Goal: Task Accomplishment & Management: Complete application form

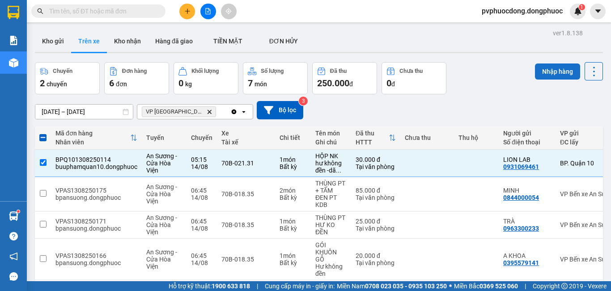
click at [553, 64] on button "Nhập hàng" at bounding box center [557, 72] width 45 height 16
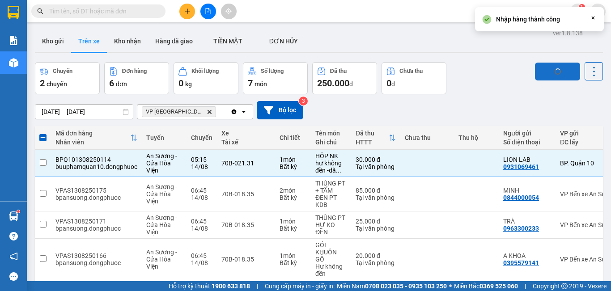
checkbox input "false"
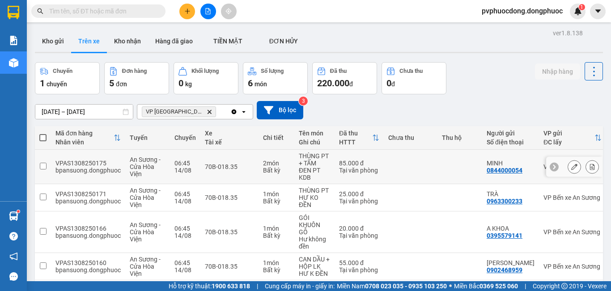
scroll to position [74, 0]
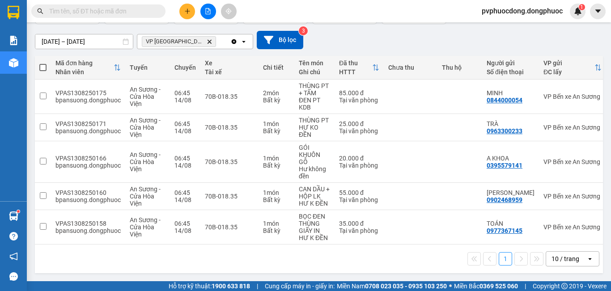
click at [176, 16] on div at bounding box center [207, 12] width 67 height 16
click at [180, 14] on button at bounding box center [187, 12] width 16 height 16
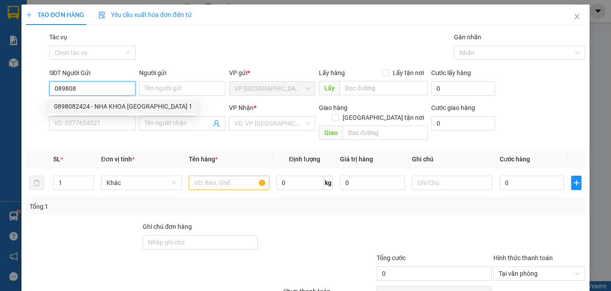
click at [109, 110] on div "0898082424 - NHA KHOA [GEOGRAPHIC_DATA] 1" at bounding box center [123, 107] width 138 height 10
type input "0898082424"
type input "NHA KHOA MỸ ANH 1"
type input "0585747447"
type input "PHÁT"
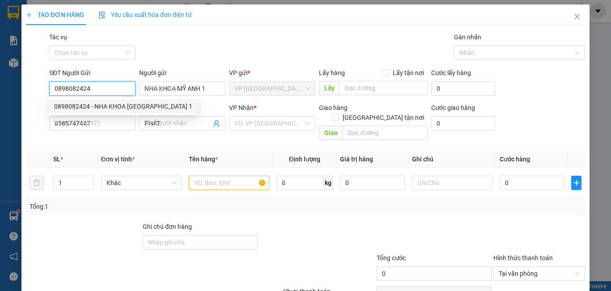
type input "20.000"
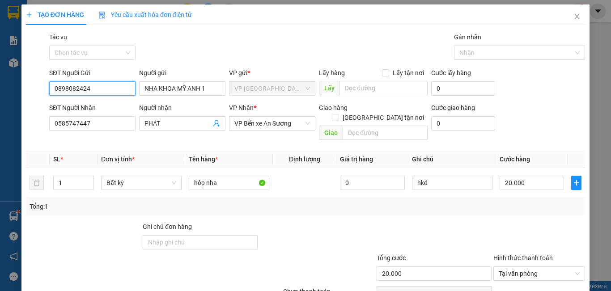
scroll to position [40, 0]
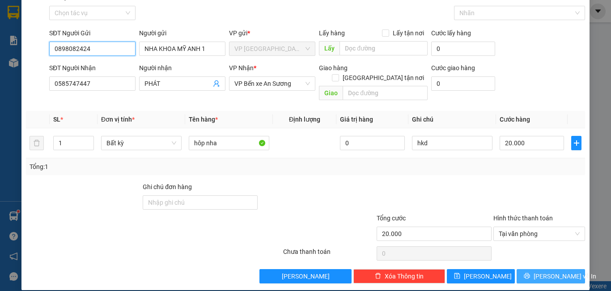
type input "0898082424"
click at [564, 269] on button "[PERSON_NAME] và In" at bounding box center [551, 276] width 68 height 14
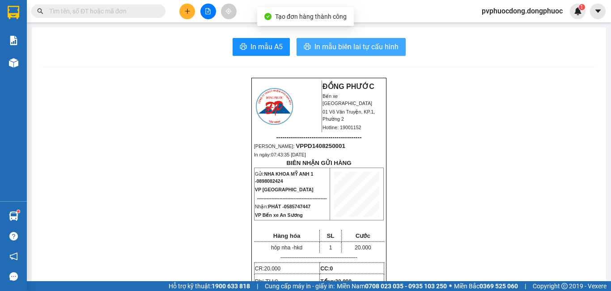
click at [327, 45] on span "In mẫu biên lai tự cấu hình" at bounding box center [356, 46] width 84 height 11
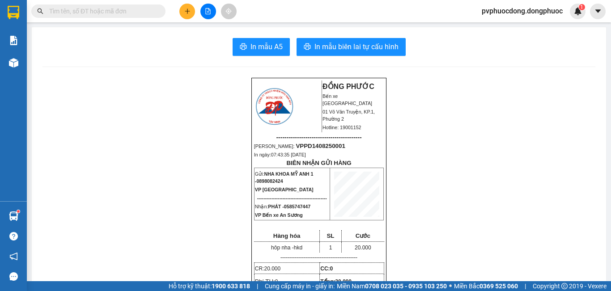
click at [186, 14] on button at bounding box center [187, 12] width 16 height 16
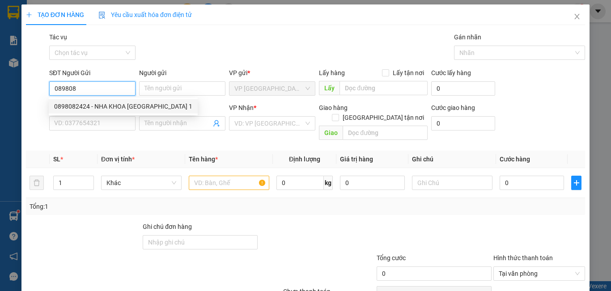
click at [113, 103] on div "0898082424 - NHA KHOA [GEOGRAPHIC_DATA] 1" at bounding box center [123, 107] width 138 height 10
type input "0898082424"
type input "NHA KHOA MỸ ANH 1"
type input "0585747447"
type input "PHÁT"
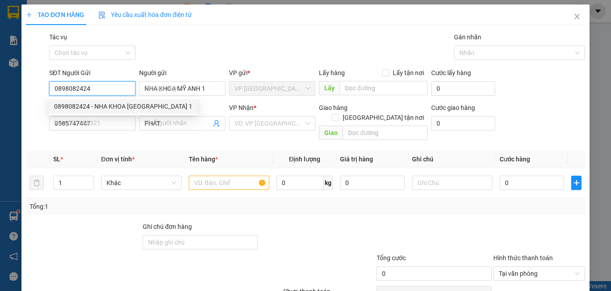
type input "20.000"
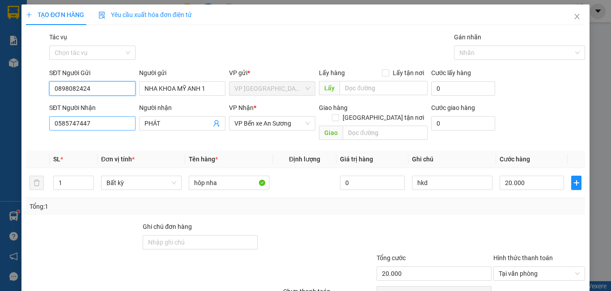
type input "0898082424"
drag, startPoint x: 50, startPoint y: 125, endPoint x: 0, endPoint y: 125, distance: 49.6
click at [0, 125] on div "TẠO ĐƠN HÀNG Yêu cầu xuất hóa đơn điện tử Transit Pickup Surcharge Ids Transit …" at bounding box center [305, 145] width 611 height 291
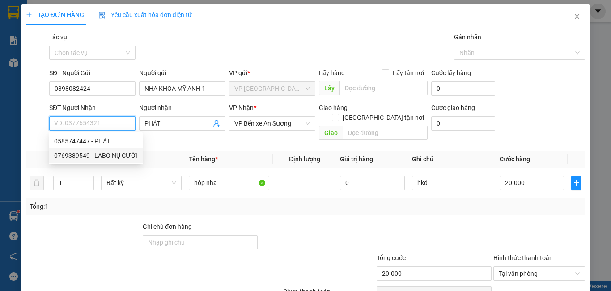
click at [70, 155] on div "0769389549 - LABO NỤ CƯỜI" at bounding box center [95, 156] width 83 height 10
type input "0769389549"
type input "LABO NỤ CƯỜI"
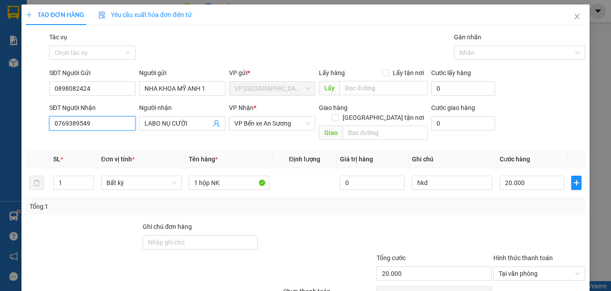
scroll to position [40, 0]
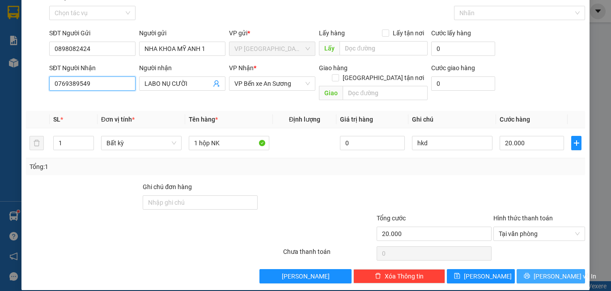
type input "0769389549"
click at [542, 271] on span "[PERSON_NAME] và In" at bounding box center [565, 276] width 63 height 10
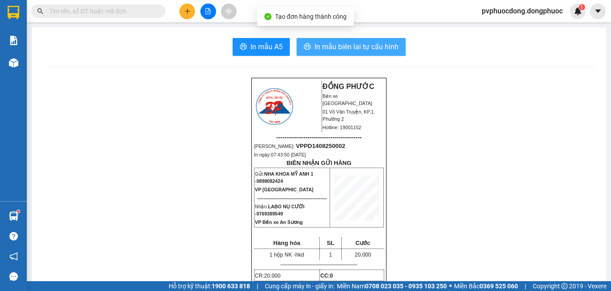
click at [345, 49] on span "In mẫu biên lai tự cấu hình" at bounding box center [356, 46] width 84 height 11
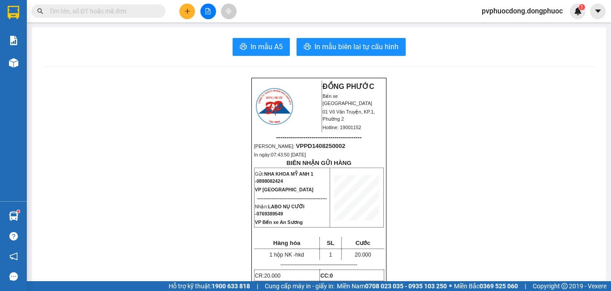
click at [185, 6] on button at bounding box center [187, 12] width 16 height 16
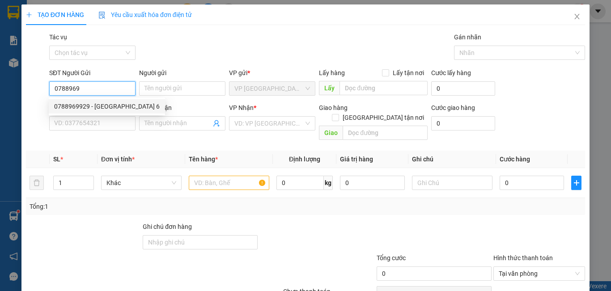
click at [107, 107] on div "0788969929 - [GEOGRAPHIC_DATA] 6" at bounding box center [107, 107] width 106 height 10
type input "0788969929"
type input "MỸ ANH 6"
type input "0585747447"
type input "PHÁT"
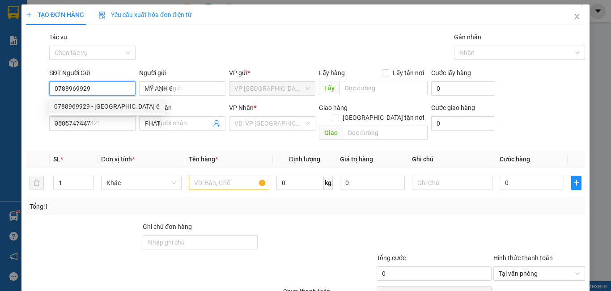
type input "20.000"
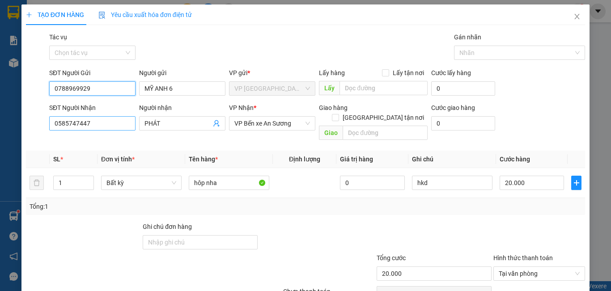
type input "0788969929"
drag, startPoint x: 95, startPoint y: 123, endPoint x: 24, endPoint y: 127, distance: 71.2
click at [24, 127] on div "TẠO ĐƠN HÀNG Yêu cầu xuất hóa đơn điện tử Transit Pickup Surcharge Ids Transit …" at bounding box center [305, 167] width 568 height 326
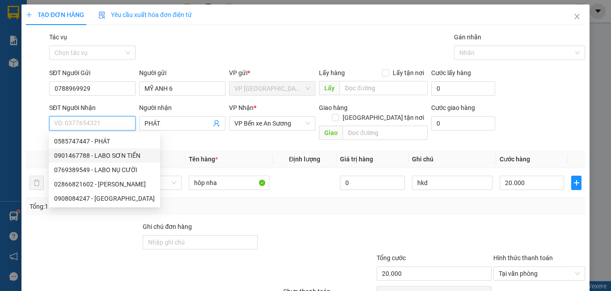
click at [78, 152] on div "0901467788 - LABO SƠN TIẾN" at bounding box center [104, 156] width 101 height 10
type input "0901467788"
type input "[PERSON_NAME]"
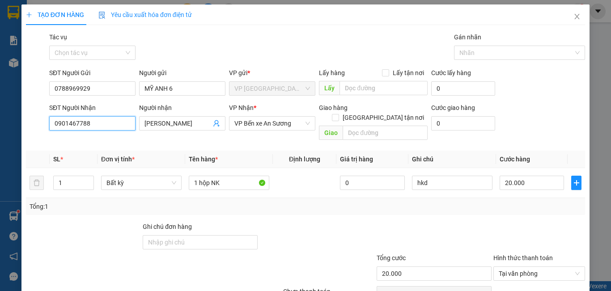
scroll to position [40, 0]
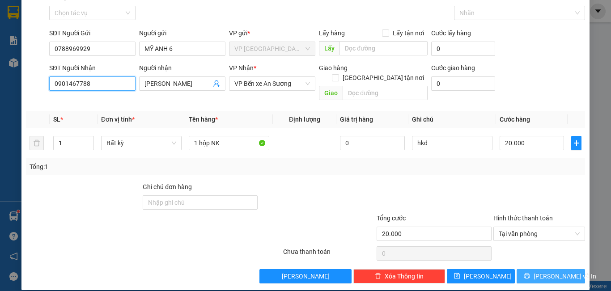
type input "0901467788"
click at [550, 271] on span "[PERSON_NAME] và In" at bounding box center [565, 276] width 63 height 10
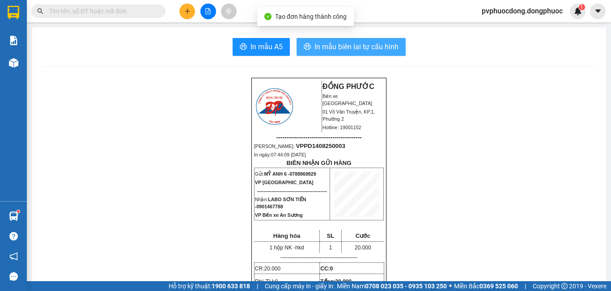
click at [365, 47] on span "In mẫu biên lai tự cấu hình" at bounding box center [356, 46] width 84 height 11
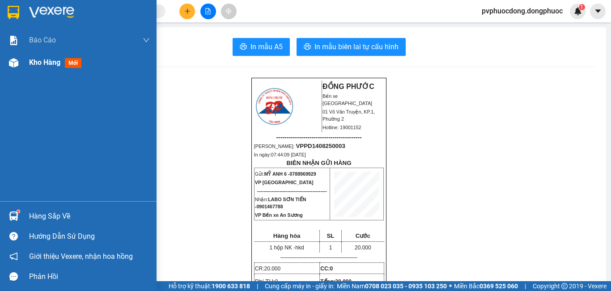
click at [14, 64] on img at bounding box center [13, 62] width 9 height 9
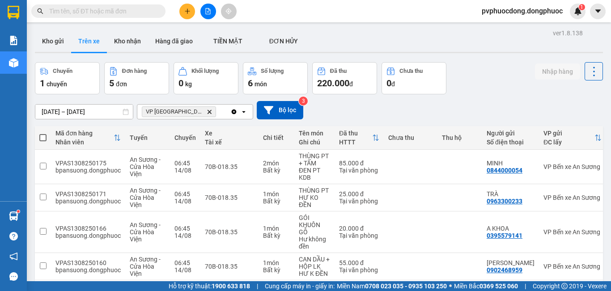
scroll to position [74, 0]
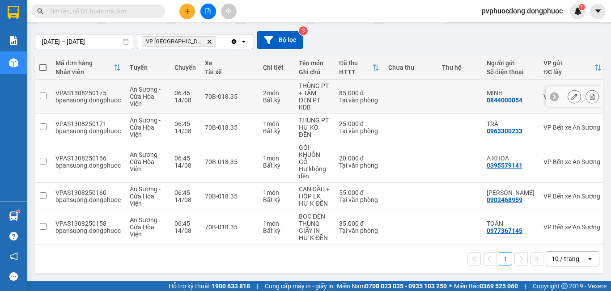
click at [267, 100] on div "Bất kỳ" at bounding box center [276, 100] width 27 height 7
checkbox input "true"
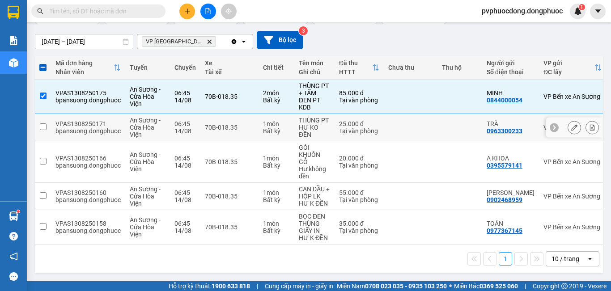
click at [264, 114] on td "1 món Bất kỳ" at bounding box center [276, 127] width 36 height 27
checkbox input "true"
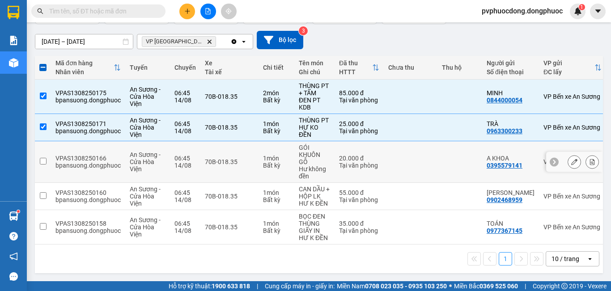
click at [260, 156] on td "1 món Bất kỳ" at bounding box center [276, 162] width 36 height 42
checkbox input "true"
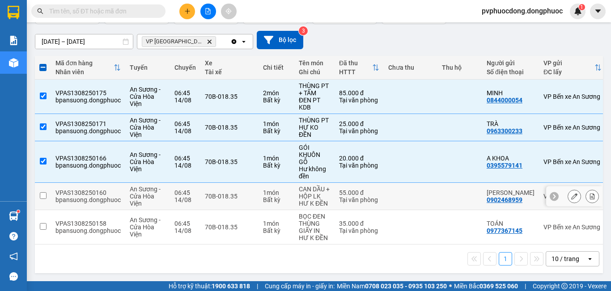
click at [258, 191] on td "1 món Bất kỳ" at bounding box center [276, 196] width 36 height 27
checkbox input "true"
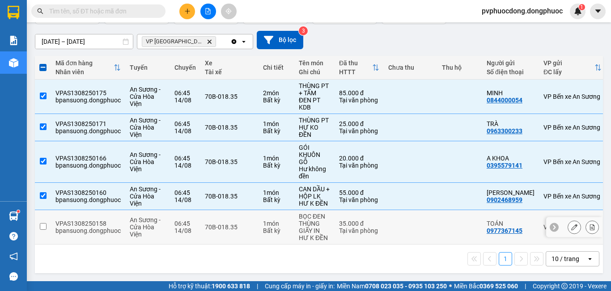
click at [263, 227] on div "Bất kỳ" at bounding box center [276, 230] width 27 height 7
checkbox input "true"
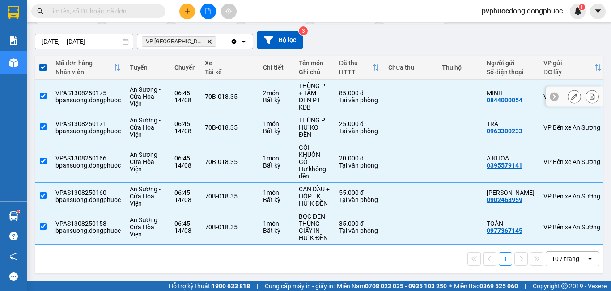
scroll to position [0, 0]
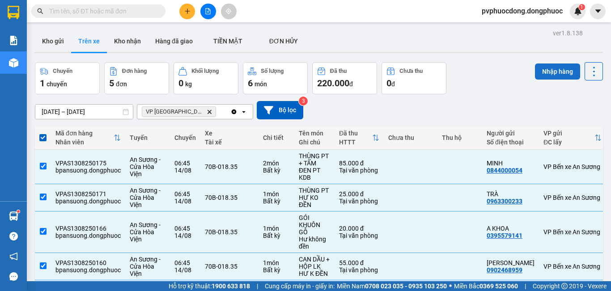
click at [561, 68] on button "Nhập hàng" at bounding box center [557, 72] width 45 height 16
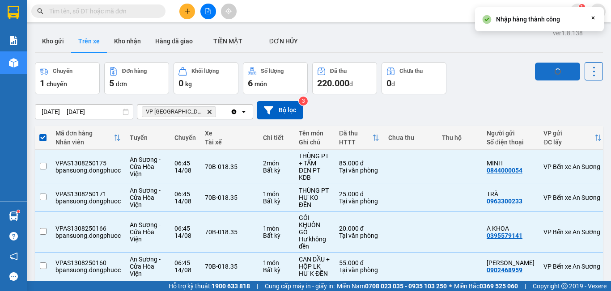
checkbox input "false"
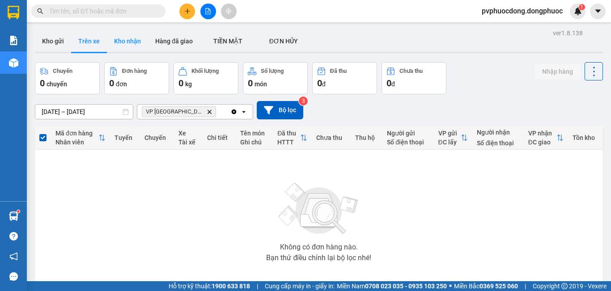
click at [140, 42] on button "Kho nhận" at bounding box center [127, 40] width 41 height 21
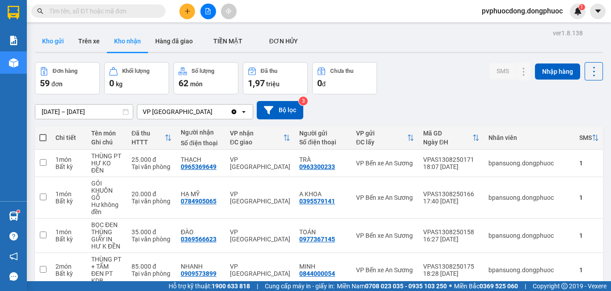
click at [65, 41] on button "Kho gửi" at bounding box center [53, 40] width 36 height 21
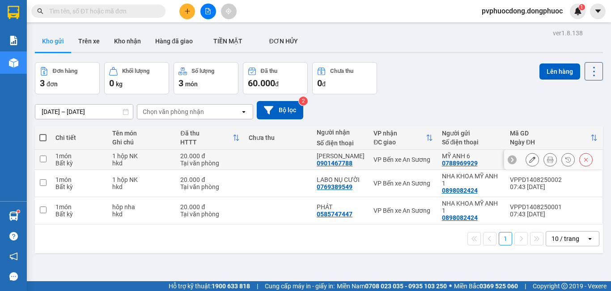
drag, startPoint x: 189, startPoint y: 156, endPoint x: 188, endPoint y: 167, distance: 11.2
click at [188, 156] on div "20.000 đ" at bounding box center [209, 155] width 59 height 7
checkbox input "true"
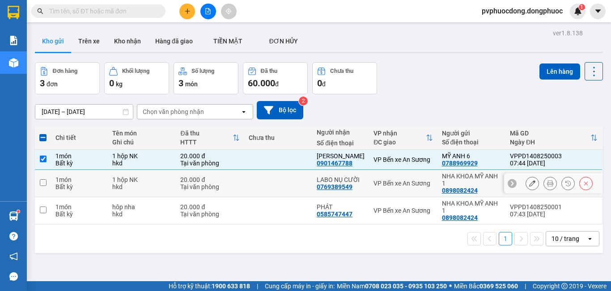
click at [183, 184] on div "Tại văn phòng" at bounding box center [209, 186] width 59 height 7
checkbox input "true"
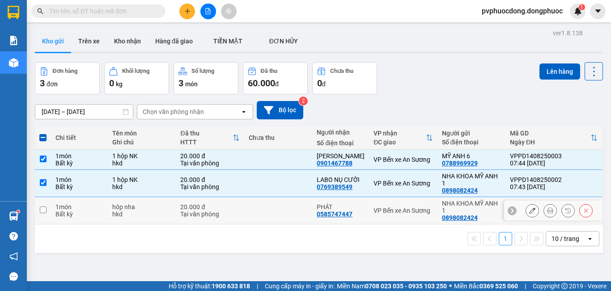
click at [183, 211] on div "Tại văn phòng" at bounding box center [209, 214] width 59 height 7
checkbox input "true"
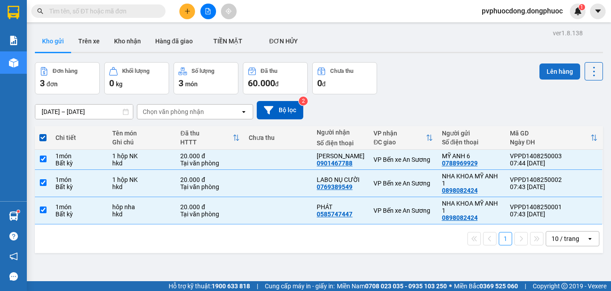
click at [567, 70] on button "Lên hàng" at bounding box center [559, 72] width 41 height 16
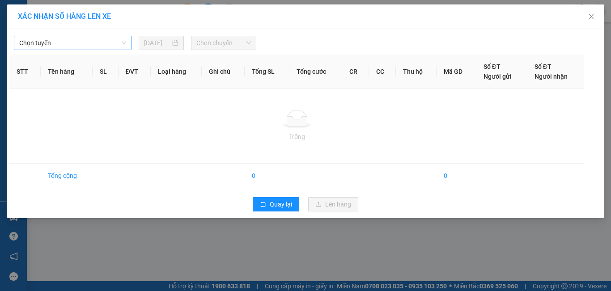
click at [101, 42] on span "Chọn tuyến" at bounding box center [72, 42] width 107 height 13
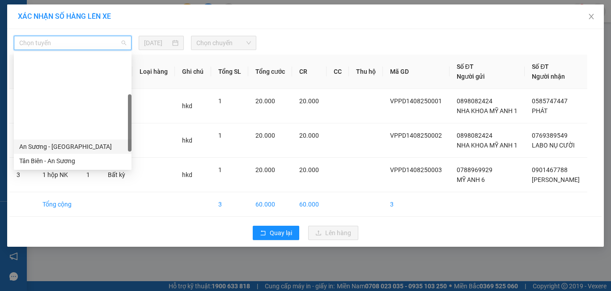
scroll to position [89, 0]
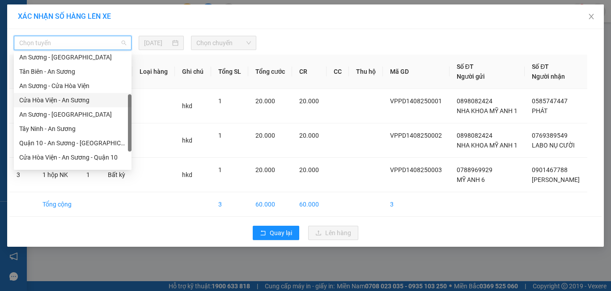
click at [51, 102] on div "Cửa Hòa Viện - An Sương" at bounding box center [72, 100] width 107 height 10
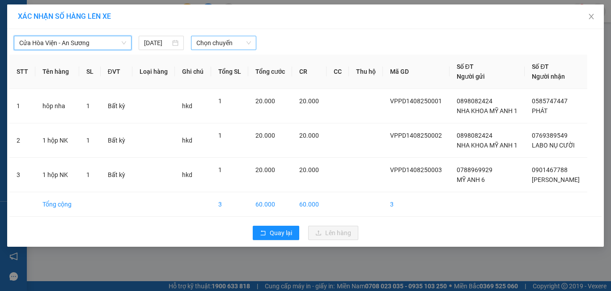
click at [221, 38] on span "Chọn chuyến" at bounding box center [223, 42] width 55 height 13
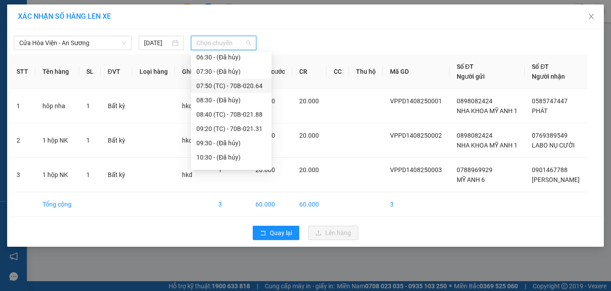
click at [254, 87] on div "07:50 (TC) - 70B-020.64" at bounding box center [231, 86] width 70 height 10
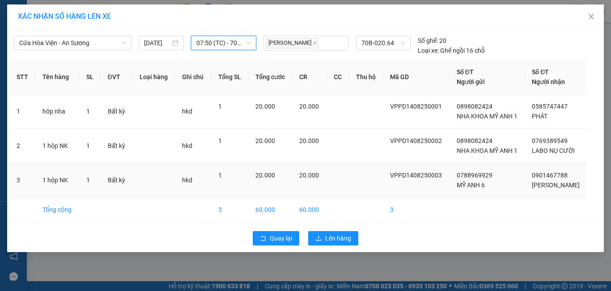
click at [292, 196] on td "20.000" at bounding box center [270, 180] width 44 height 34
click at [346, 240] on span "Lên hàng" at bounding box center [338, 238] width 26 height 10
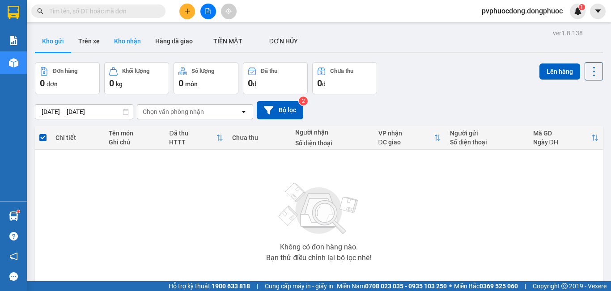
click at [134, 40] on button "Kho nhận" at bounding box center [127, 40] width 41 height 21
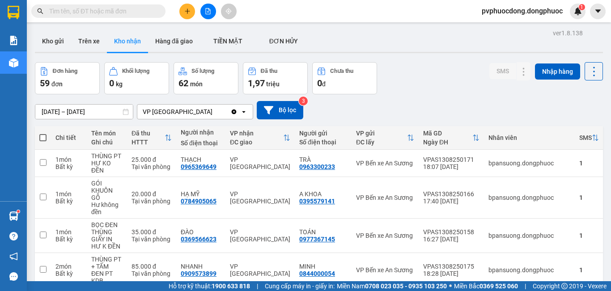
click at [188, 12] on icon "plus" at bounding box center [187, 11] width 6 height 6
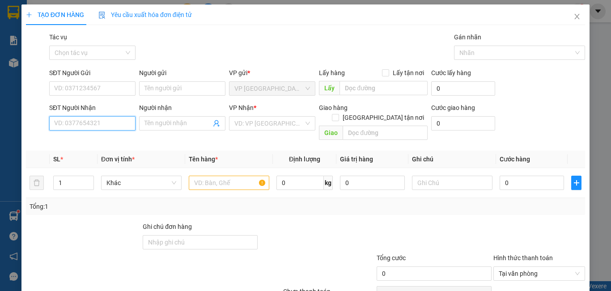
click at [102, 121] on input "SĐT Người Nhận" at bounding box center [92, 123] width 86 height 14
type input "09"
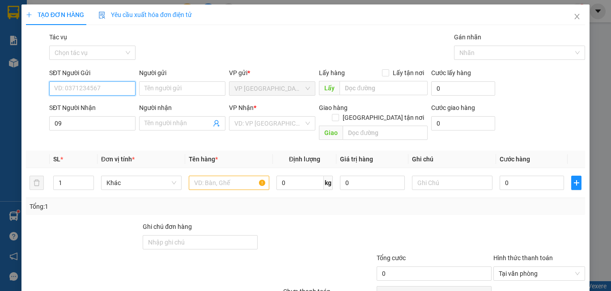
click at [127, 93] on input "SĐT Người Gửi" at bounding box center [92, 88] width 86 height 14
click at [127, 106] on div "0985115795 - ANH DŨNG" at bounding box center [91, 107] width 75 height 10
type input "0985115795"
type input "ANH DŨNG"
type input "40.000"
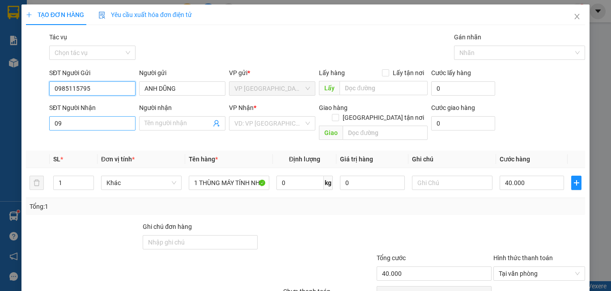
type input "0985115795"
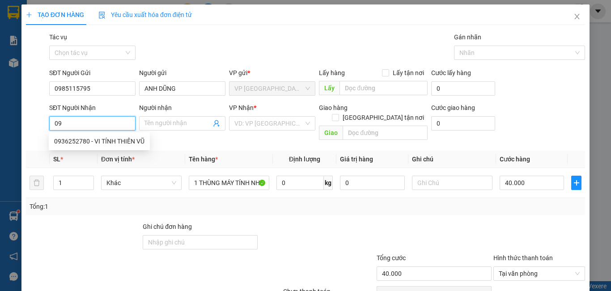
drag, startPoint x: 70, startPoint y: 125, endPoint x: 36, endPoint y: 127, distance: 33.6
click at [36, 127] on div "SĐT Người Nhận 09 Người nhận Tên người nhận VP Nhận * VD: VP Sài Gòn Giao hàng …" at bounding box center [305, 123] width 561 height 41
click at [82, 136] on div "0936252780 - VI TÍNH THIÊN VŨ" at bounding box center [99, 141] width 101 height 14
type input "0936252780"
type input "VI TÍNH THIÊN VŨ"
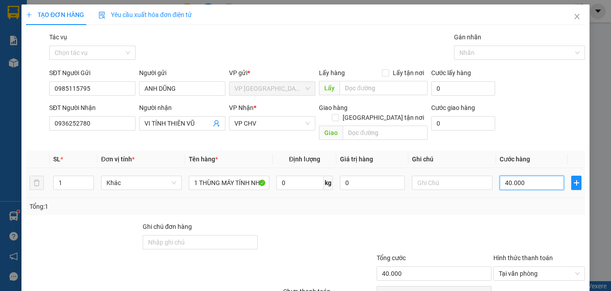
click at [532, 176] on input "40.000" at bounding box center [532, 183] width 64 height 14
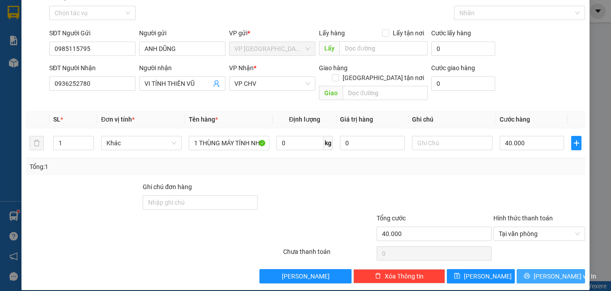
click at [546, 271] on span "[PERSON_NAME] và In" at bounding box center [565, 276] width 63 height 10
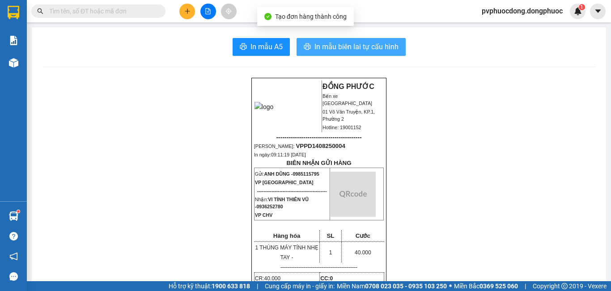
click at [329, 43] on span "In mẫu biên lai tự cấu hình" at bounding box center [356, 46] width 84 height 11
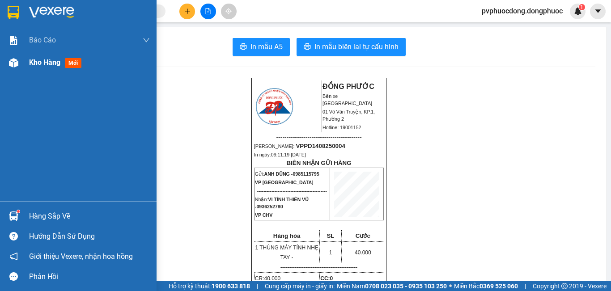
click at [13, 68] on div at bounding box center [14, 63] width 16 height 16
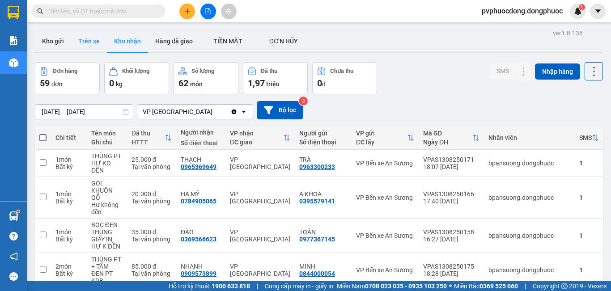
click at [96, 42] on button "Trên xe" at bounding box center [89, 40] width 36 height 21
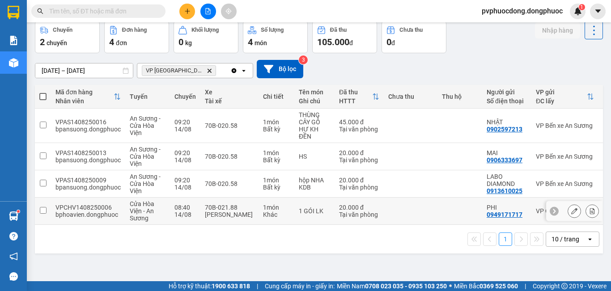
click at [245, 206] on div "70B-021.88" at bounding box center [229, 207] width 49 height 7
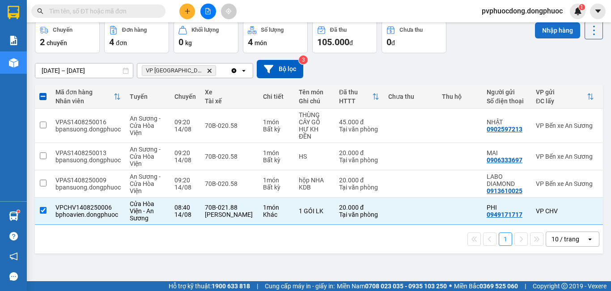
click at [544, 30] on button "Nhập hàng" at bounding box center [557, 30] width 45 height 16
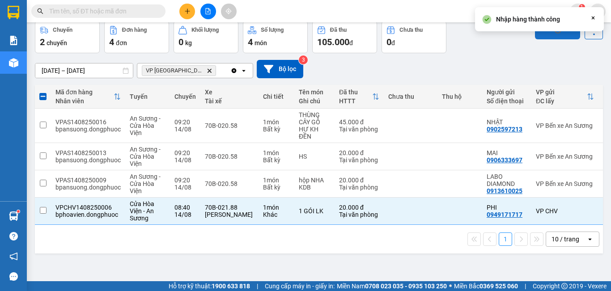
checkbox input "false"
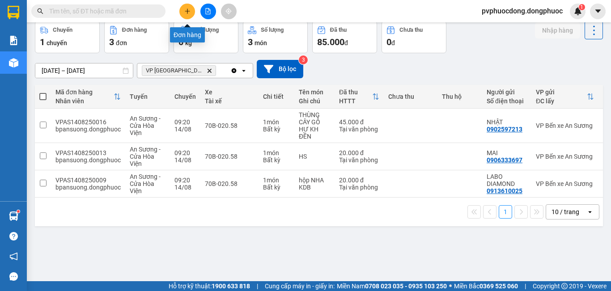
click at [191, 9] on button at bounding box center [187, 12] width 16 height 16
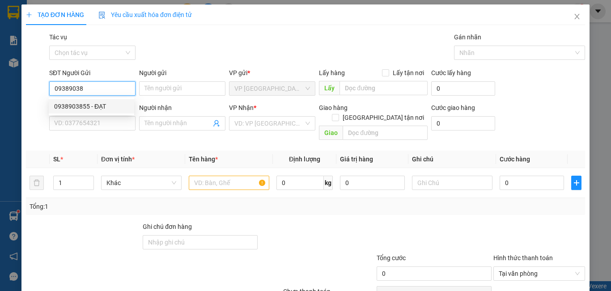
click at [84, 102] on div "0938903855 - ĐẠT" at bounding box center [91, 107] width 75 height 10
type input "0938903855"
type input "ĐẠT"
type input "0933898396"
type input "THUẬN"
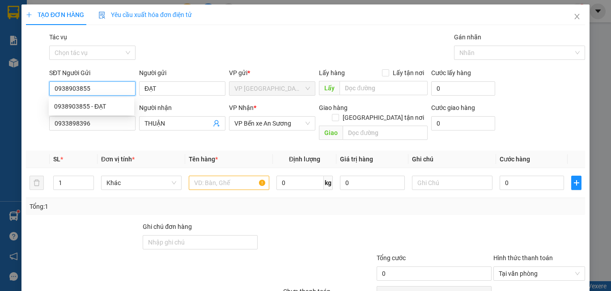
type input "20.000"
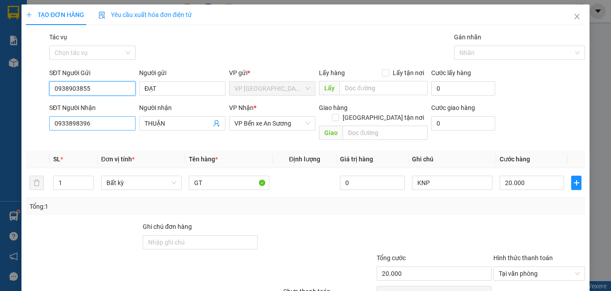
type input "0938903855"
drag, startPoint x: 97, startPoint y: 124, endPoint x: 0, endPoint y: 134, distance: 98.0
click at [0, 134] on div "TẠO ĐƠN HÀNG Yêu cầu xuất hóa đơn điện tử Transit Pickup Surcharge Ids Transit …" at bounding box center [305, 145] width 611 height 291
type input "0913344859"
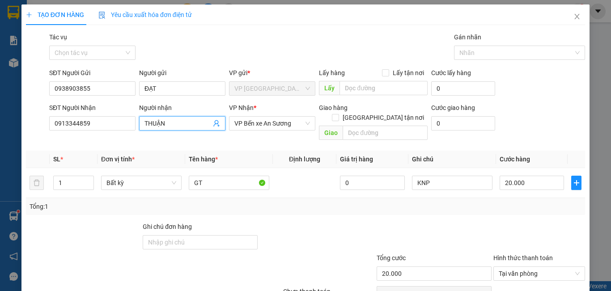
drag, startPoint x: 172, startPoint y: 123, endPoint x: 144, endPoint y: 123, distance: 28.2
click at [144, 123] on input "THUẬN" at bounding box center [177, 124] width 67 height 10
type input "l"
type input "LỄ"
click at [87, 179] on icon "up" at bounding box center [88, 180] width 3 height 3
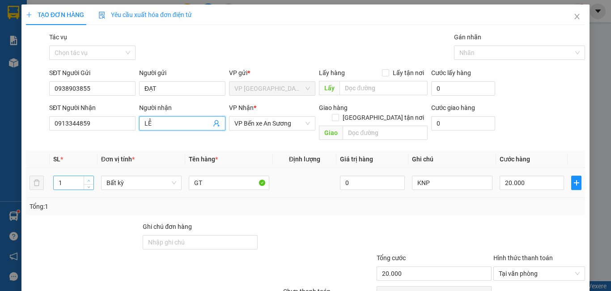
type input "2"
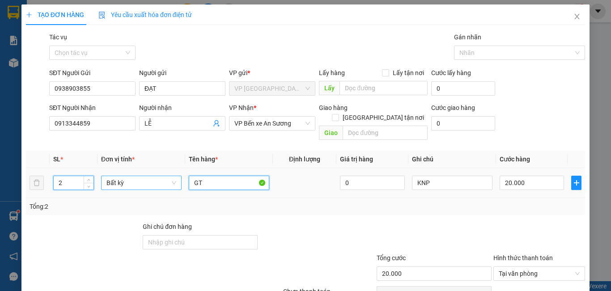
click at [181, 177] on tr "2 Bất kỳ GT 0 KNP 20.000" at bounding box center [305, 183] width 559 height 30
type input "0"
type input "TỦ ĐIỆN + PT"
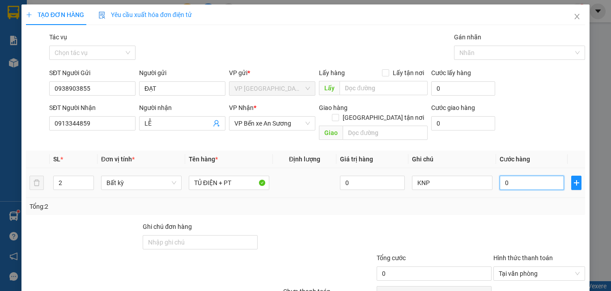
click at [528, 176] on input "0" at bounding box center [532, 183] width 64 height 14
type input "1"
type input "11"
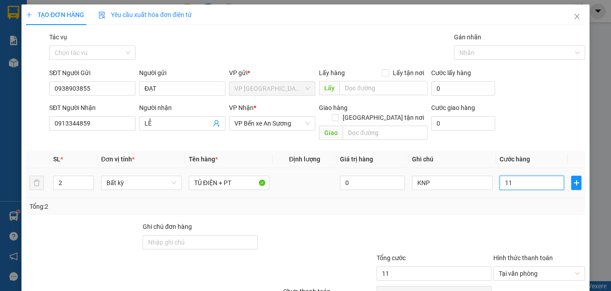
type input "110"
type input "110.000"
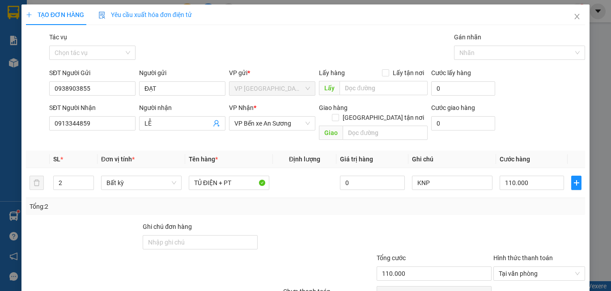
click at [483, 205] on div "Transit Pickup Surcharge Ids Transit Deliver Surcharge Ids Transit Deliver Surc…" at bounding box center [305, 177] width 559 height 291
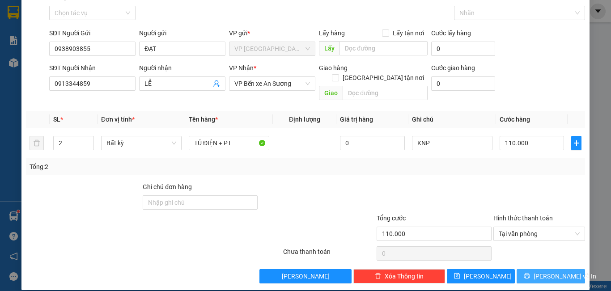
click at [540, 271] on span "[PERSON_NAME] và In" at bounding box center [565, 276] width 63 height 10
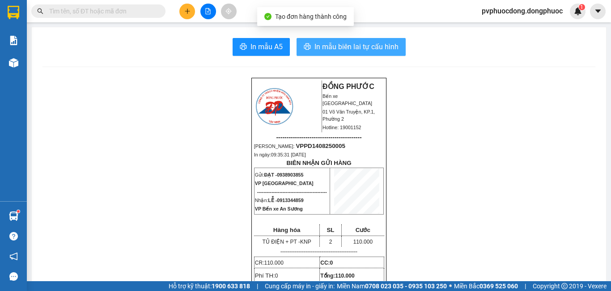
click at [332, 52] on span "In mẫu biên lai tự cấu hình" at bounding box center [356, 46] width 84 height 11
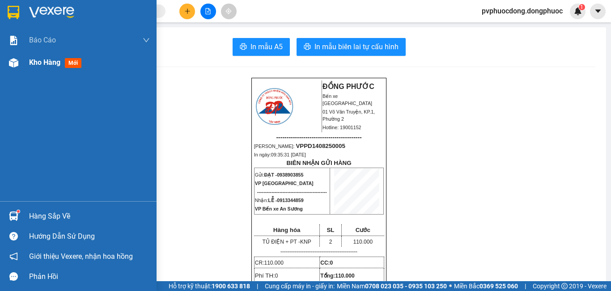
click at [39, 53] on div "Kho hàng mới" at bounding box center [89, 62] width 121 height 22
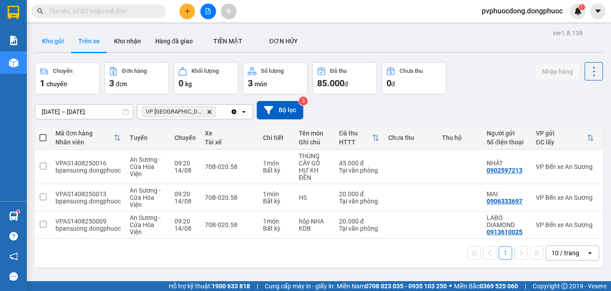
click at [50, 42] on button "Kho gửi" at bounding box center [53, 40] width 36 height 21
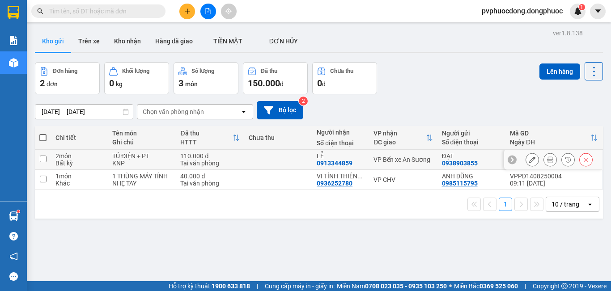
click at [150, 156] on div "TỦ ĐIỆN + PT" at bounding box center [141, 155] width 59 height 7
checkbox input "true"
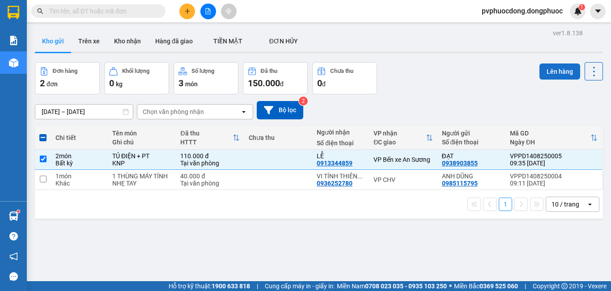
click at [569, 75] on button "Lên hàng" at bounding box center [559, 72] width 41 height 16
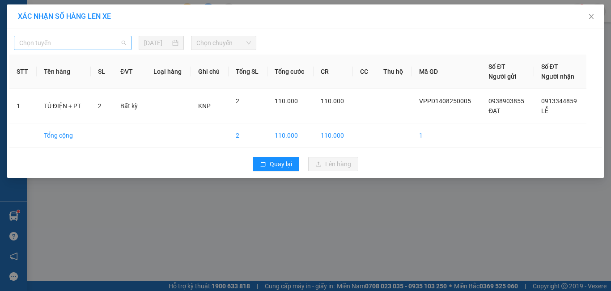
click at [112, 49] on span "Chọn tuyến" at bounding box center [72, 42] width 107 height 13
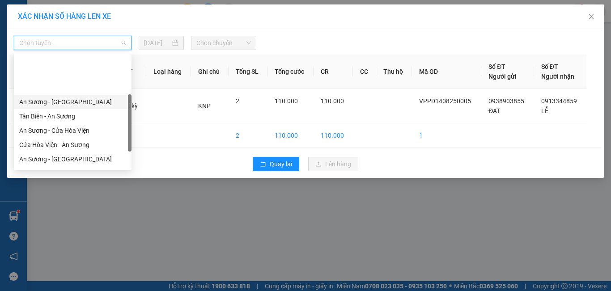
scroll to position [89, 0]
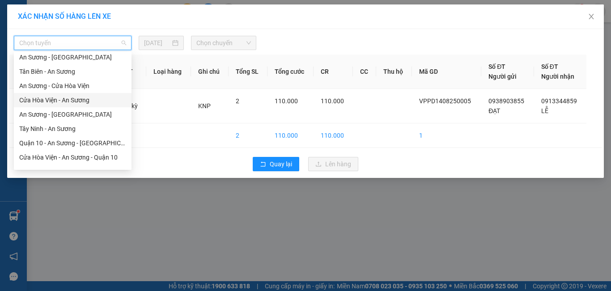
click at [69, 97] on div "Cửa Hòa Viện - An Sương" at bounding box center [72, 100] width 107 height 10
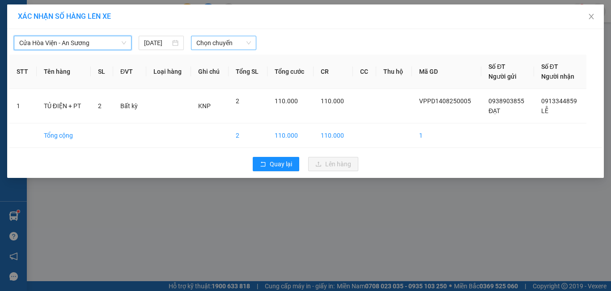
click at [209, 45] on span "Chọn chuyến" at bounding box center [223, 42] width 55 height 13
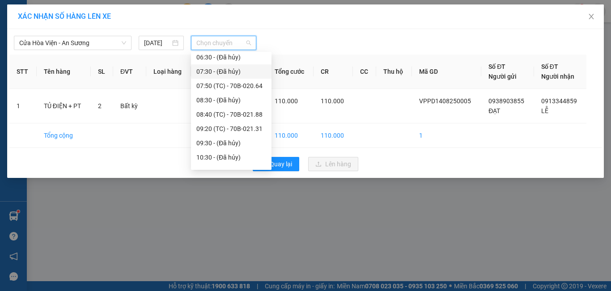
scroll to position [134, 0]
click at [254, 86] on div "09:20 (TC) - 70B-021.31" at bounding box center [231, 84] width 70 height 10
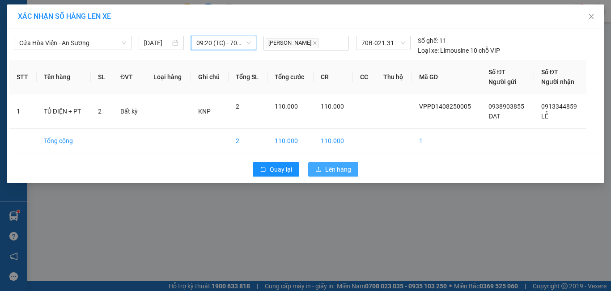
click at [337, 169] on span "Lên hàng" at bounding box center [338, 170] width 26 height 10
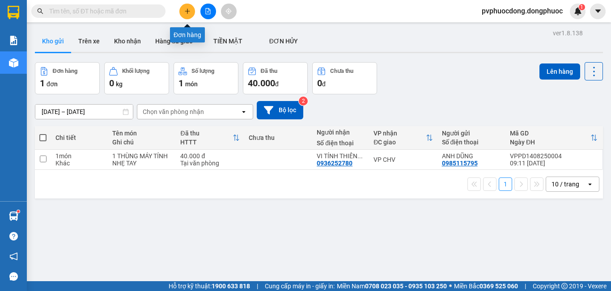
click at [185, 13] on icon "plus" at bounding box center [187, 11] width 6 height 6
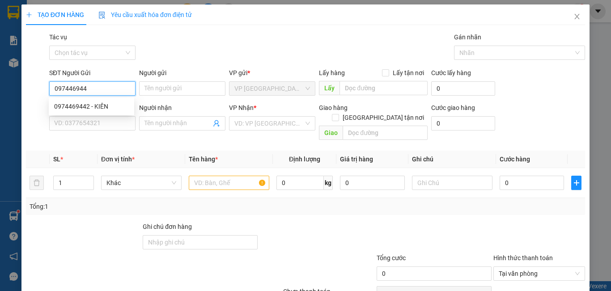
type input "0974469442"
click at [103, 106] on div "0974469442 - KIÊN" at bounding box center [91, 107] width 75 height 10
type input "KIÊN"
type input "0916376601"
type input "ĐIỀN"
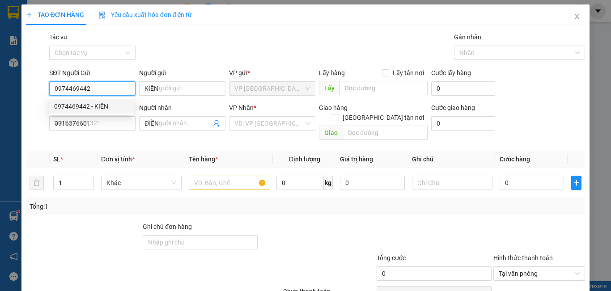
type input "20.000"
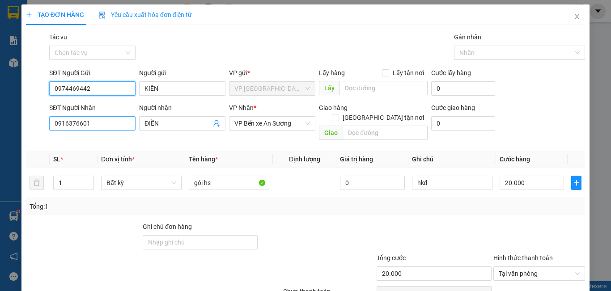
type input "0974469442"
click at [96, 126] on input "0916376601" at bounding box center [92, 123] width 86 height 14
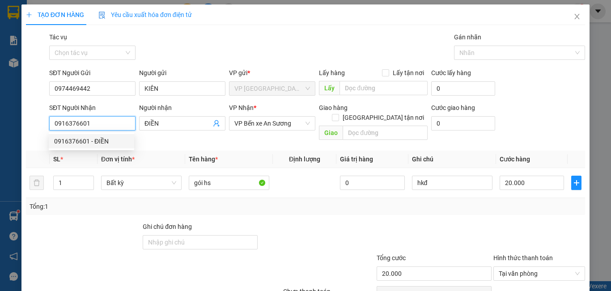
click at [96, 126] on input "0916376601" at bounding box center [92, 123] width 86 height 14
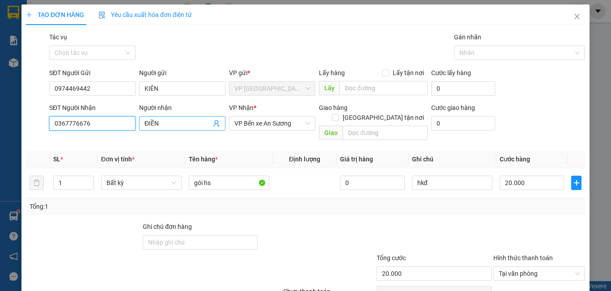
type input "0367776676"
click at [180, 124] on input "ĐIỀN" at bounding box center [177, 124] width 67 height 10
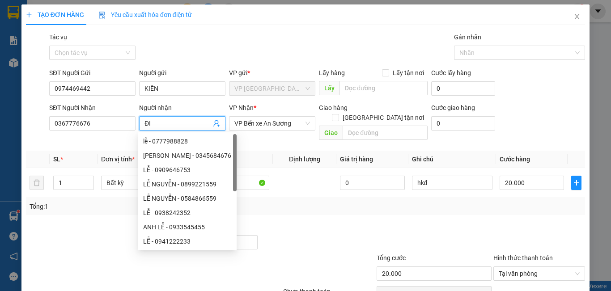
type input "Đ"
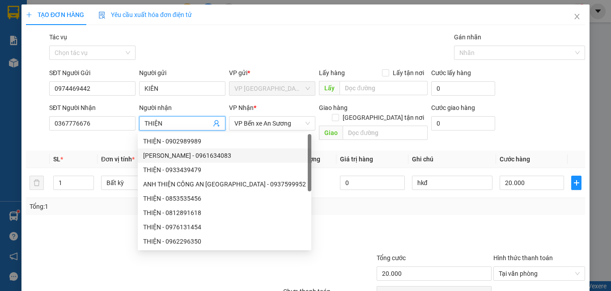
type input "THIỆN"
click at [379, 222] on div at bounding box center [434, 237] width 117 height 31
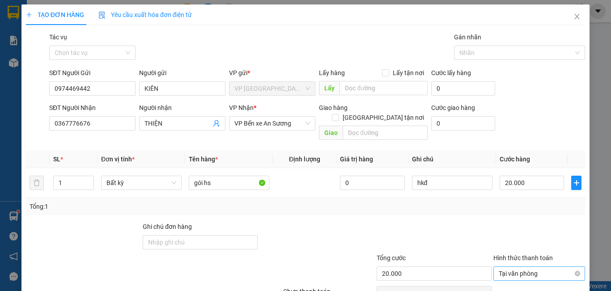
scroll to position [40, 0]
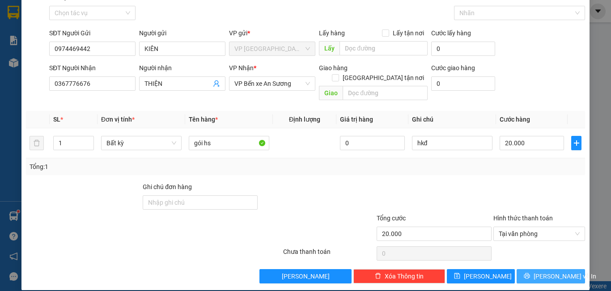
click at [543, 271] on span "[PERSON_NAME] và In" at bounding box center [565, 276] width 63 height 10
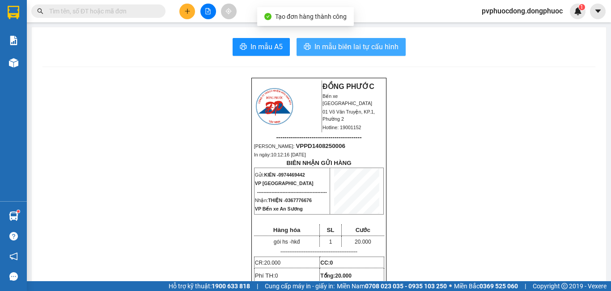
click at [335, 51] on span "In mẫu biên lai tự cấu hình" at bounding box center [356, 46] width 84 height 11
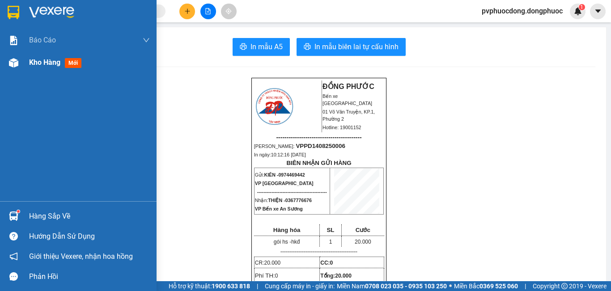
click at [15, 61] on img at bounding box center [13, 62] width 9 height 9
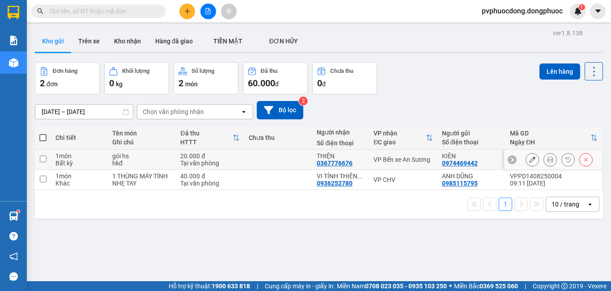
click at [222, 159] on div "20.000 đ" at bounding box center [209, 155] width 59 height 7
checkbox input "true"
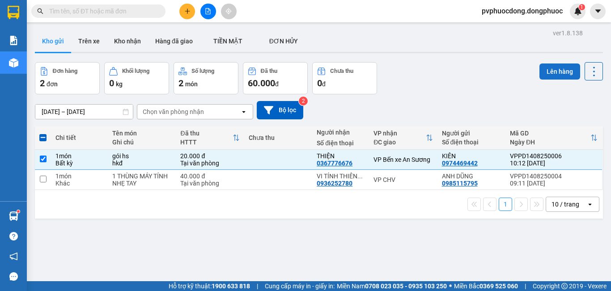
click at [539, 69] on button "Lên hàng" at bounding box center [559, 72] width 41 height 16
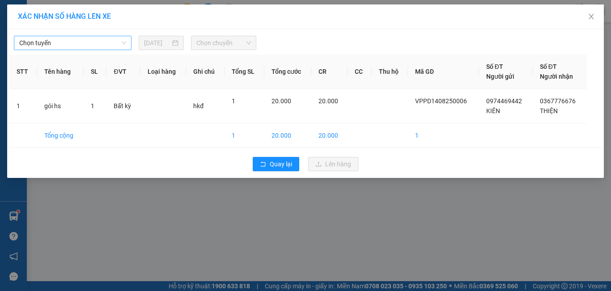
click at [120, 44] on span "Chọn tuyến" at bounding box center [72, 42] width 107 height 13
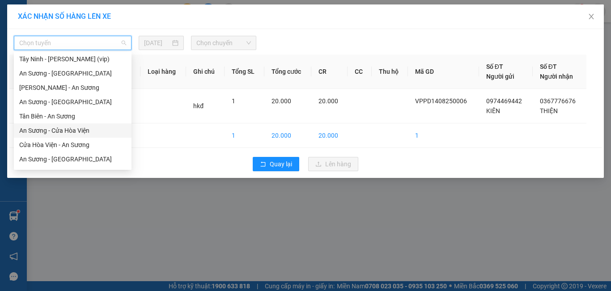
scroll to position [129, 0]
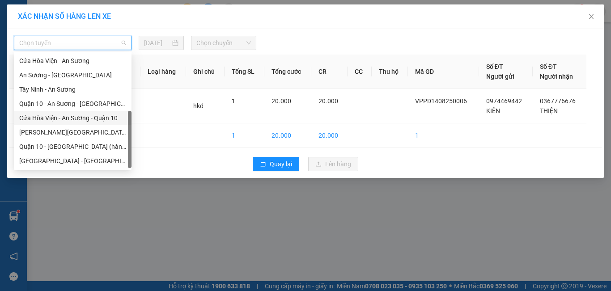
click at [69, 114] on div "Cửa Hòa Viện - An Sương - Quận 10" at bounding box center [72, 118] width 107 height 10
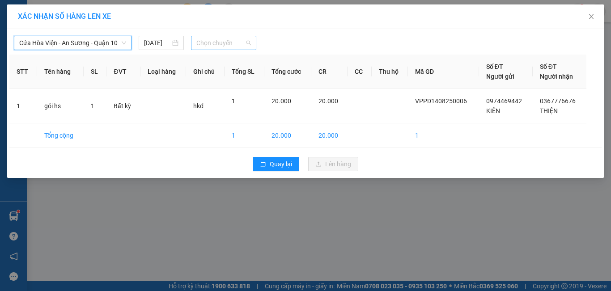
click at [232, 46] on span "Chọn chuyến" at bounding box center [223, 42] width 55 height 13
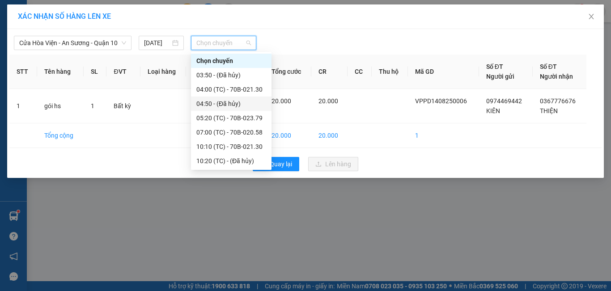
scroll to position [57, 0]
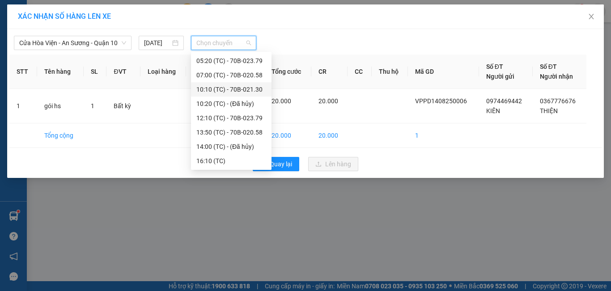
click at [235, 84] on div "10:10 (TC) - 70B-021.30" at bounding box center [231, 89] width 80 height 14
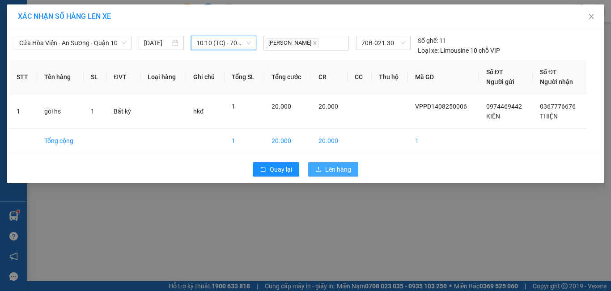
click at [335, 173] on span "Lên hàng" at bounding box center [338, 170] width 26 height 10
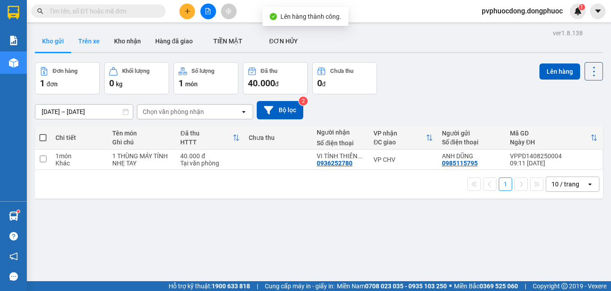
click at [93, 48] on button "Trên xe" at bounding box center [89, 40] width 36 height 21
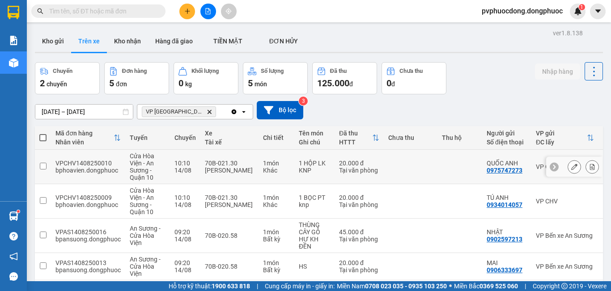
click at [306, 169] on div "KNP" at bounding box center [314, 170] width 31 height 7
checkbox input "true"
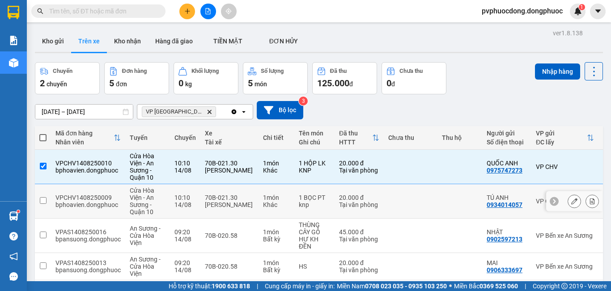
click at [300, 195] on div "1 BỌC PT" at bounding box center [314, 197] width 31 height 7
checkbox input "true"
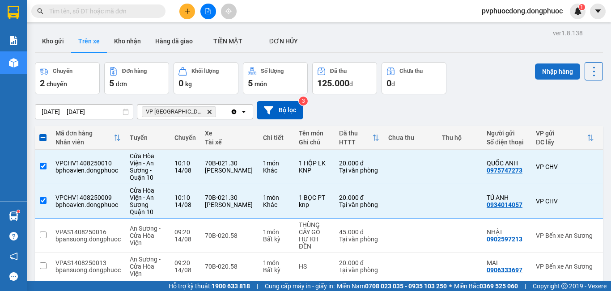
click at [537, 78] on button "Nhập hàng" at bounding box center [557, 72] width 45 height 16
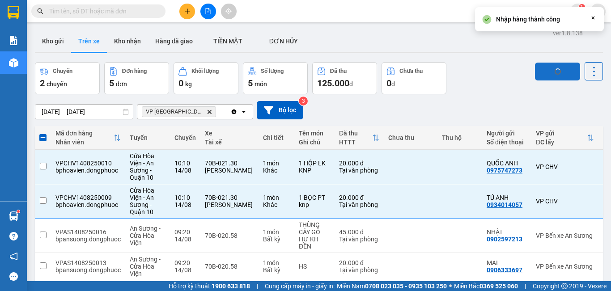
checkbox input "false"
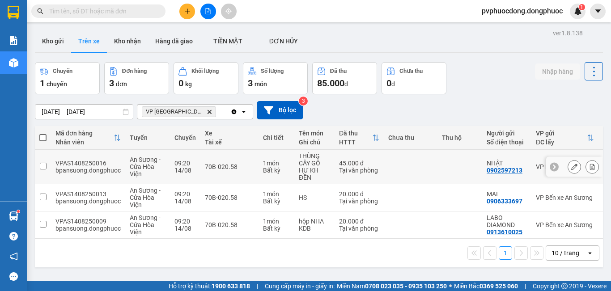
click at [590, 165] on icon at bounding box center [592, 167] width 5 height 6
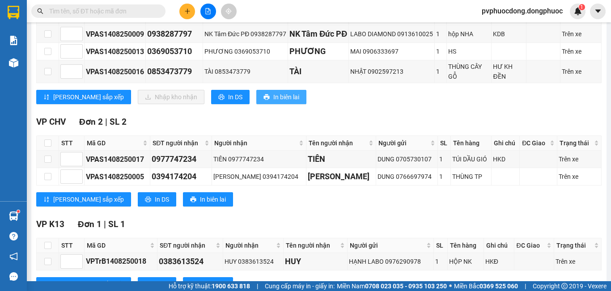
scroll to position [134, 0]
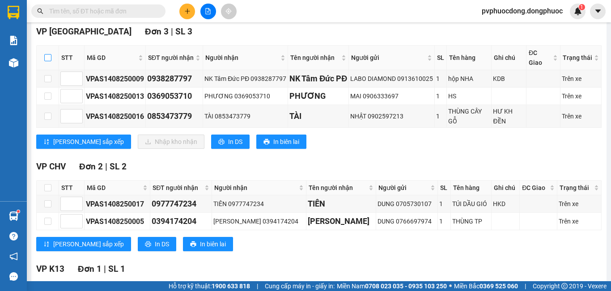
click at [47, 61] on input "checkbox" at bounding box center [47, 57] width 7 height 7
checkbox input "true"
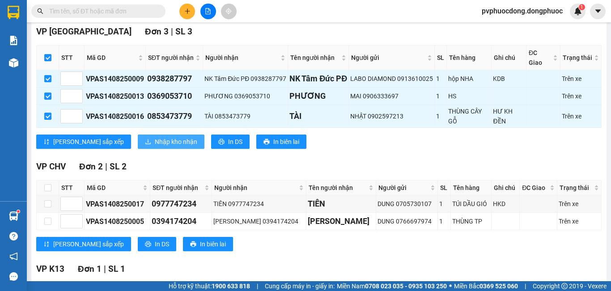
click at [155, 147] on span "Nhập kho nhận" at bounding box center [176, 142] width 42 height 10
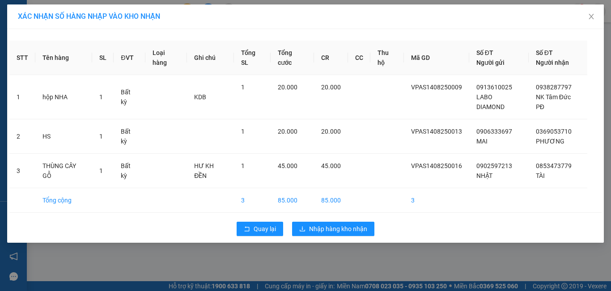
click at [322, 220] on div "Quay lại Nhập hàng kho nhận" at bounding box center [305, 228] width 592 height 23
click at [323, 225] on span "Nhập hàng kho nhận" at bounding box center [338, 229] width 58 height 10
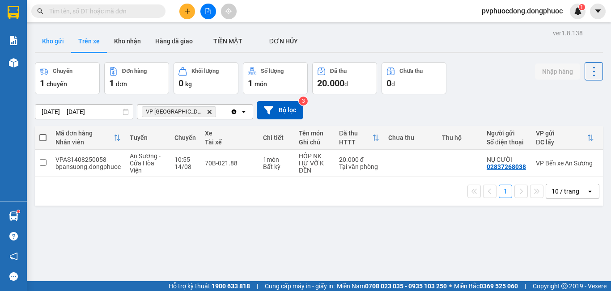
click at [53, 38] on button "Kho gửi" at bounding box center [53, 40] width 36 height 21
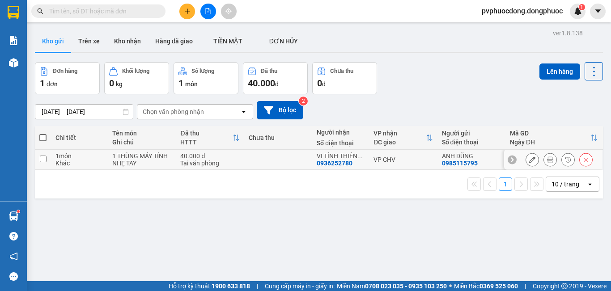
click at [166, 155] on div "1 THÙNG MÁY TÍNH NHẸ TAY" at bounding box center [141, 159] width 59 height 14
checkbox input "true"
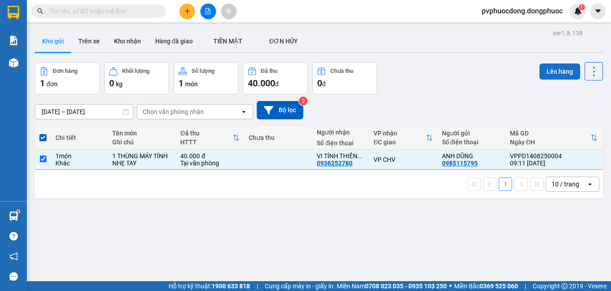
click at [555, 72] on button "Lên hàng" at bounding box center [559, 72] width 41 height 16
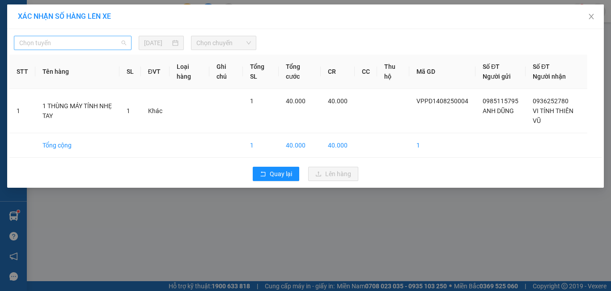
click at [85, 41] on span "Chọn tuyến" at bounding box center [72, 42] width 107 height 13
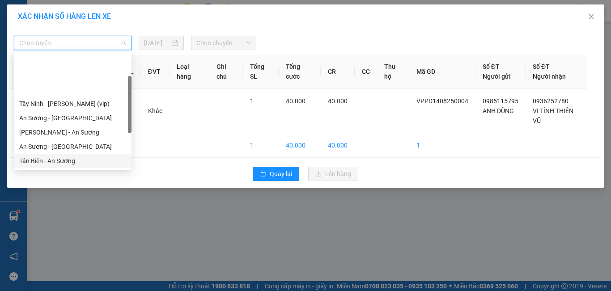
scroll to position [45, 0]
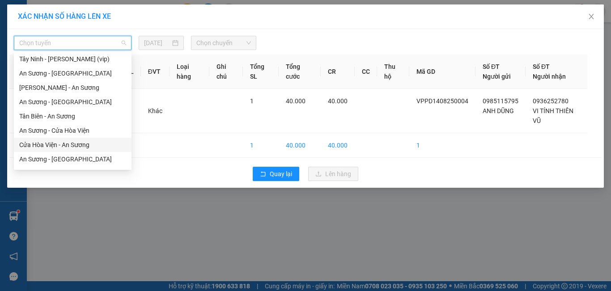
click at [59, 145] on div "Cửa Hòa Viện - An Sương" at bounding box center [72, 145] width 107 height 10
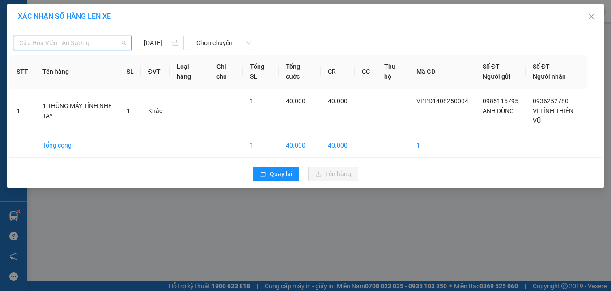
click at [119, 41] on span "Cửa Hòa Viện - An Sương" at bounding box center [72, 42] width 107 height 13
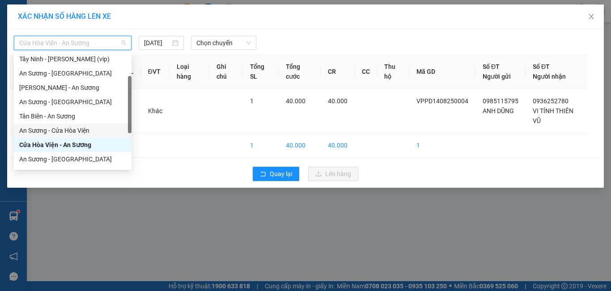
click at [70, 128] on div "An Sương - Cửa Hòa Viện" at bounding box center [72, 131] width 107 height 10
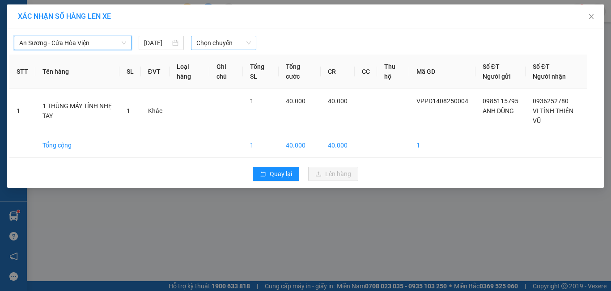
click at [234, 43] on span "Chọn chuyến" at bounding box center [223, 42] width 55 height 13
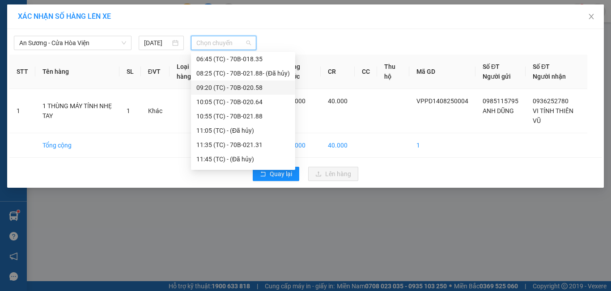
click at [258, 84] on div "09:20 (TC) - 70B-020.58" at bounding box center [242, 88] width 93 height 10
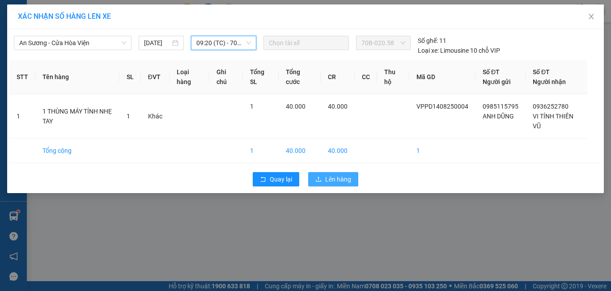
click at [354, 185] on button "Lên hàng" at bounding box center [333, 179] width 50 height 14
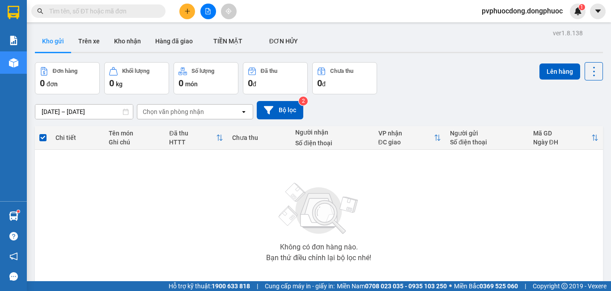
click at [187, 7] on button at bounding box center [187, 12] width 16 height 16
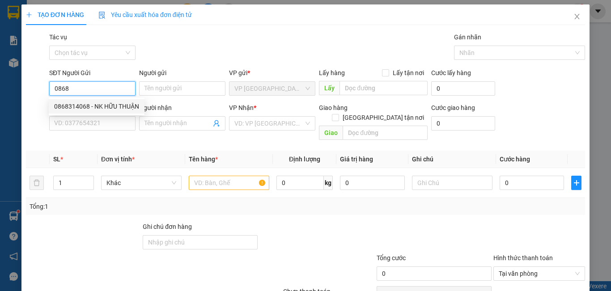
click at [130, 109] on div "0868314068 - NK HỮU THUẬN" at bounding box center [96, 107] width 85 height 10
type input "0868314068"
type input "NK HỮU THUẬN"
type input "0908084247"
type input "THIÊN SANH"
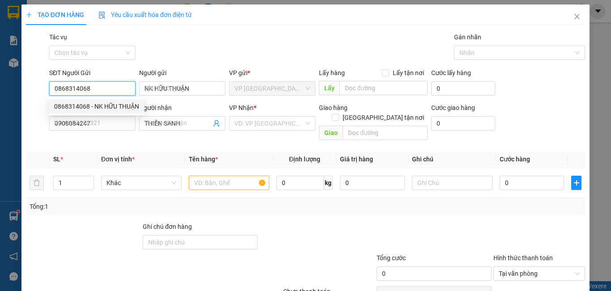
type input "20.000"
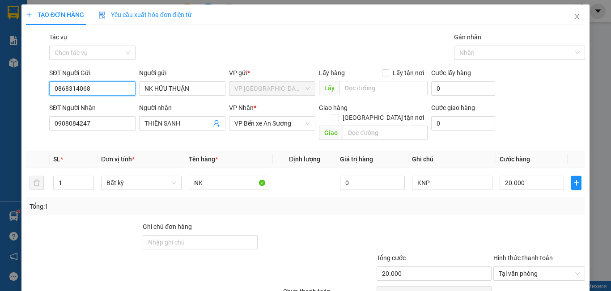
scroll to position [40, 0]
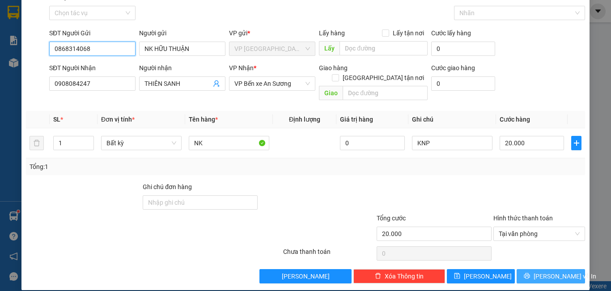
type input "0868314068"
click at [566, 269] on button "[PERSON_NAME] và In" at bounding box center [551, 276] width 68 height 14
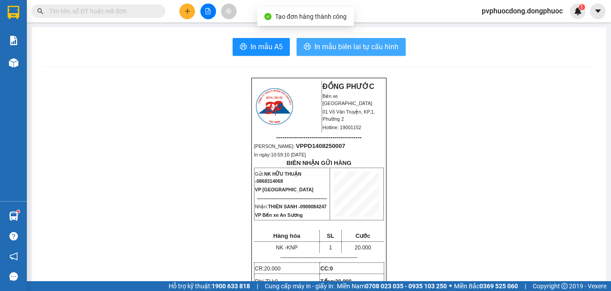
click at [352, 41] on span "In mẫu biên lai tự cấu hình" at bounding box center [356, 46] width 84 height 11
